Goal: Find contact information: Find contact information

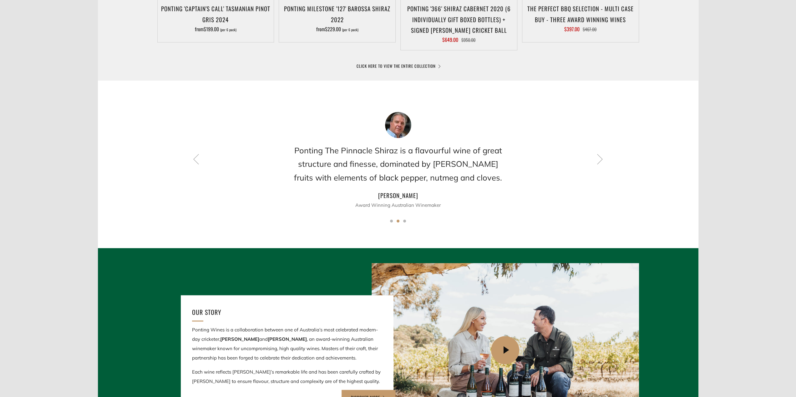
scroll to position [188, 0]
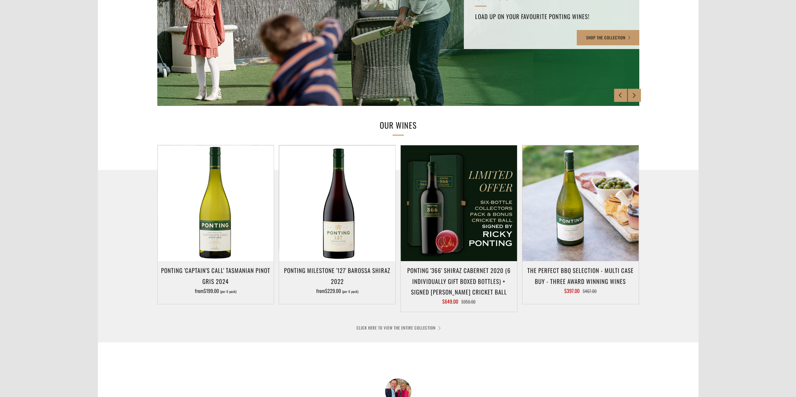
click at [420, 326] on link "CLICK HERE TO VIEW THE ENTIRE COLLECTION" at bounding box center [397, 328] width 83 height 6
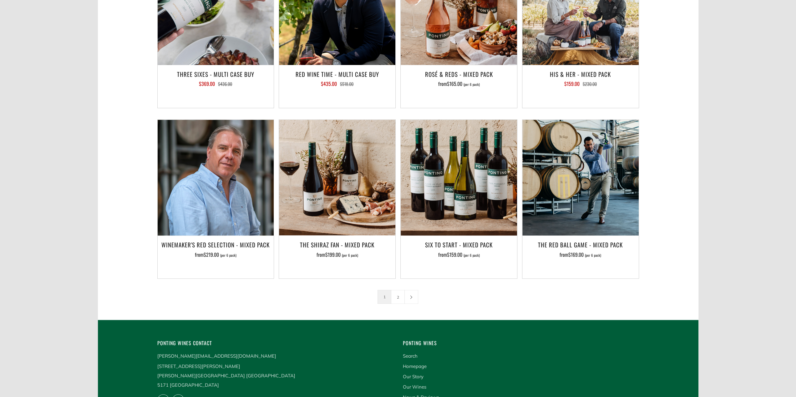
scroll to position [938, 0]
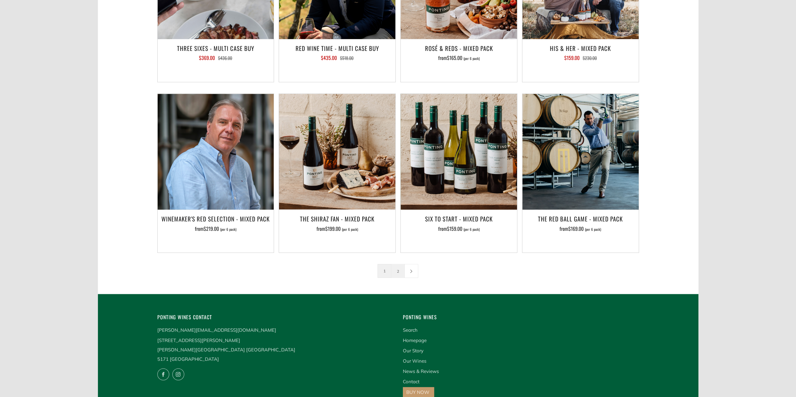
click at [399, 265] on link "2" at bounding box center [397, 271] width 13 height 13
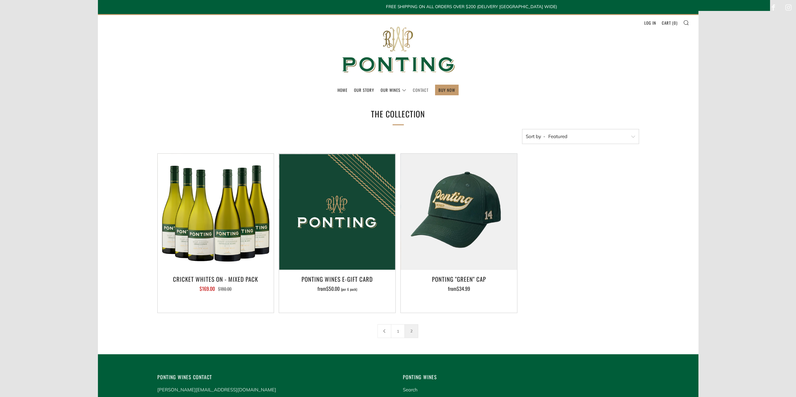
click at [422, 90] on link "Contact" at bounding box center [421, 90] width 16 height 10
